Goal: Find specific page/section

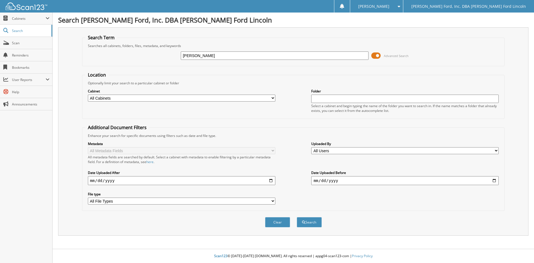
type input "[PERSON_NAME]"
click at [297, 217] on button "Search" at bounding box center [309, 222] width 25 height 10
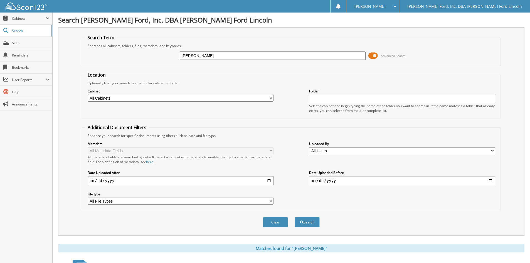
scroll to position [111, 0]
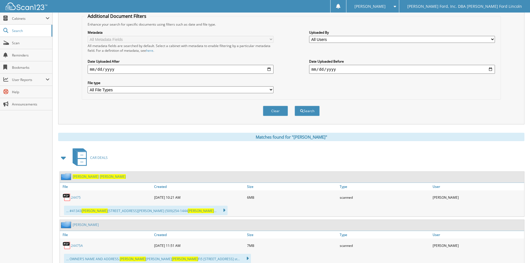
click at [77, 197] on link "24475" at bounding box center [76, 197] width 10 height 5
click at [74, 197] on link "24475" at bounding box center [76, 197] width 10 height 5
click at [21, 41] on span "Scan" at bounding box center [31, 43] width 38 height 5
